Goal: Navigation & Orientation: Find specific page/section

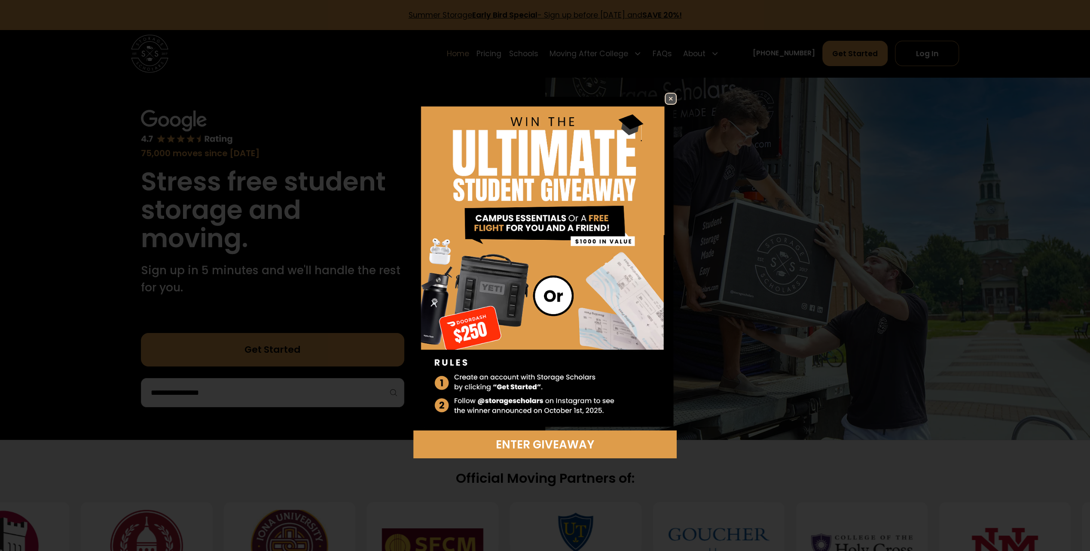
click at [667, 99] on img at bounding box center [670, 99] width 10 height 10
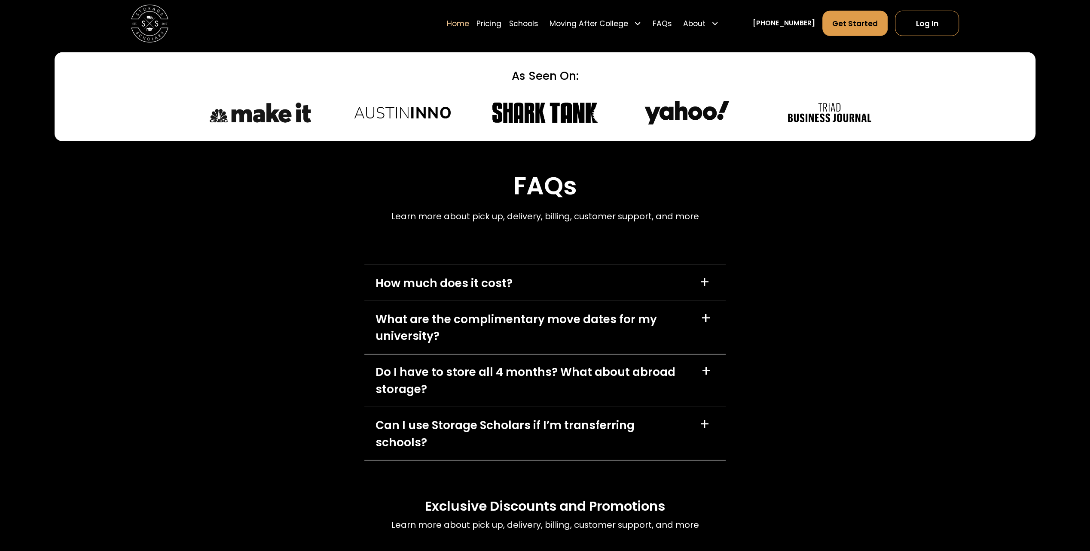
scroll to position [2620, 0]
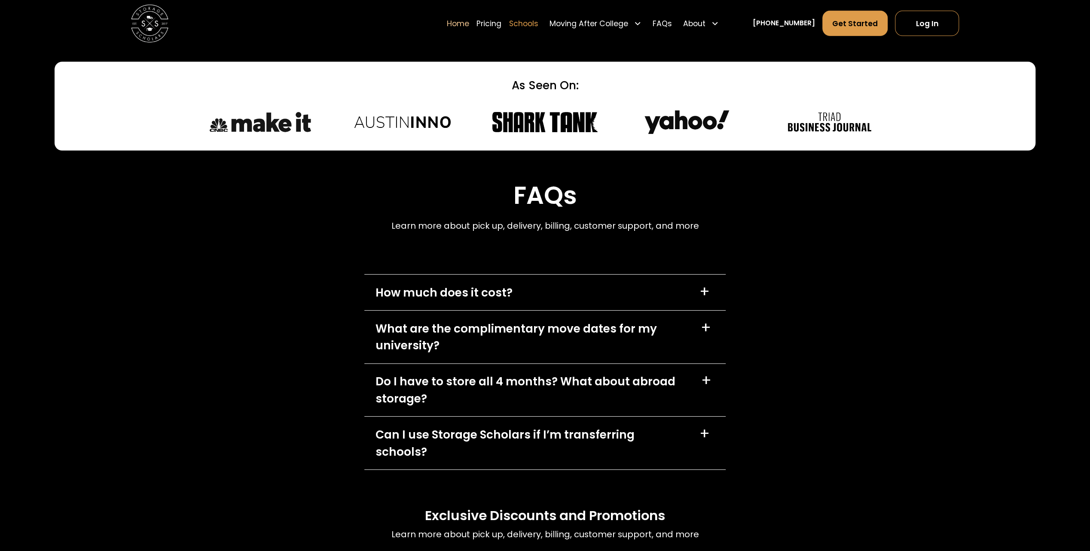
click at [538, 21] on link "Schools" at bounding box center [523, 23] width 29 height 26
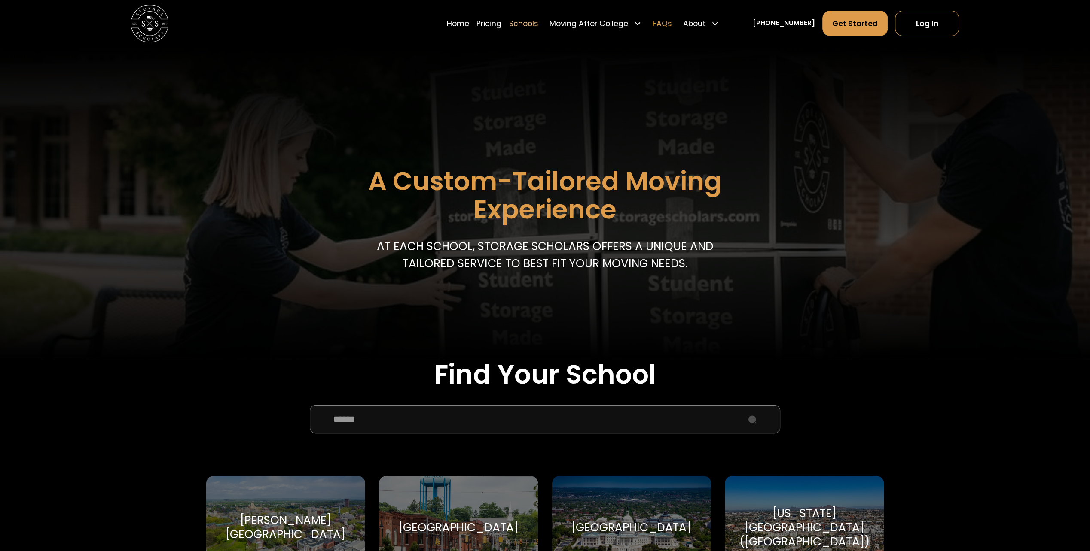
click at [672, 20] on link "FAQs" at bounding box center [661, 23] width 19 height 26
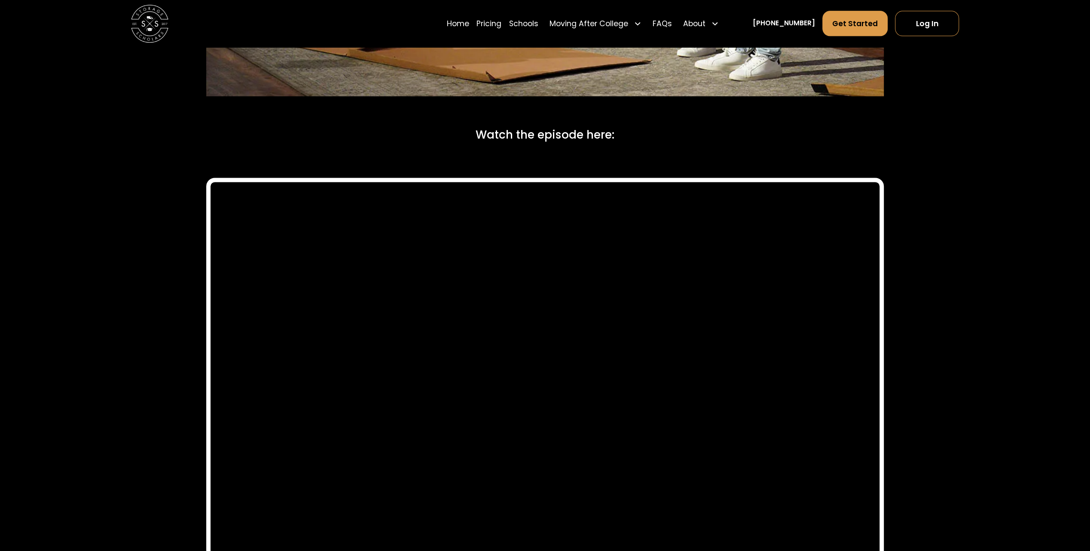
scroll to position [4467, 0]
